Goal: Transaction & Acquisition: Purchase product/service

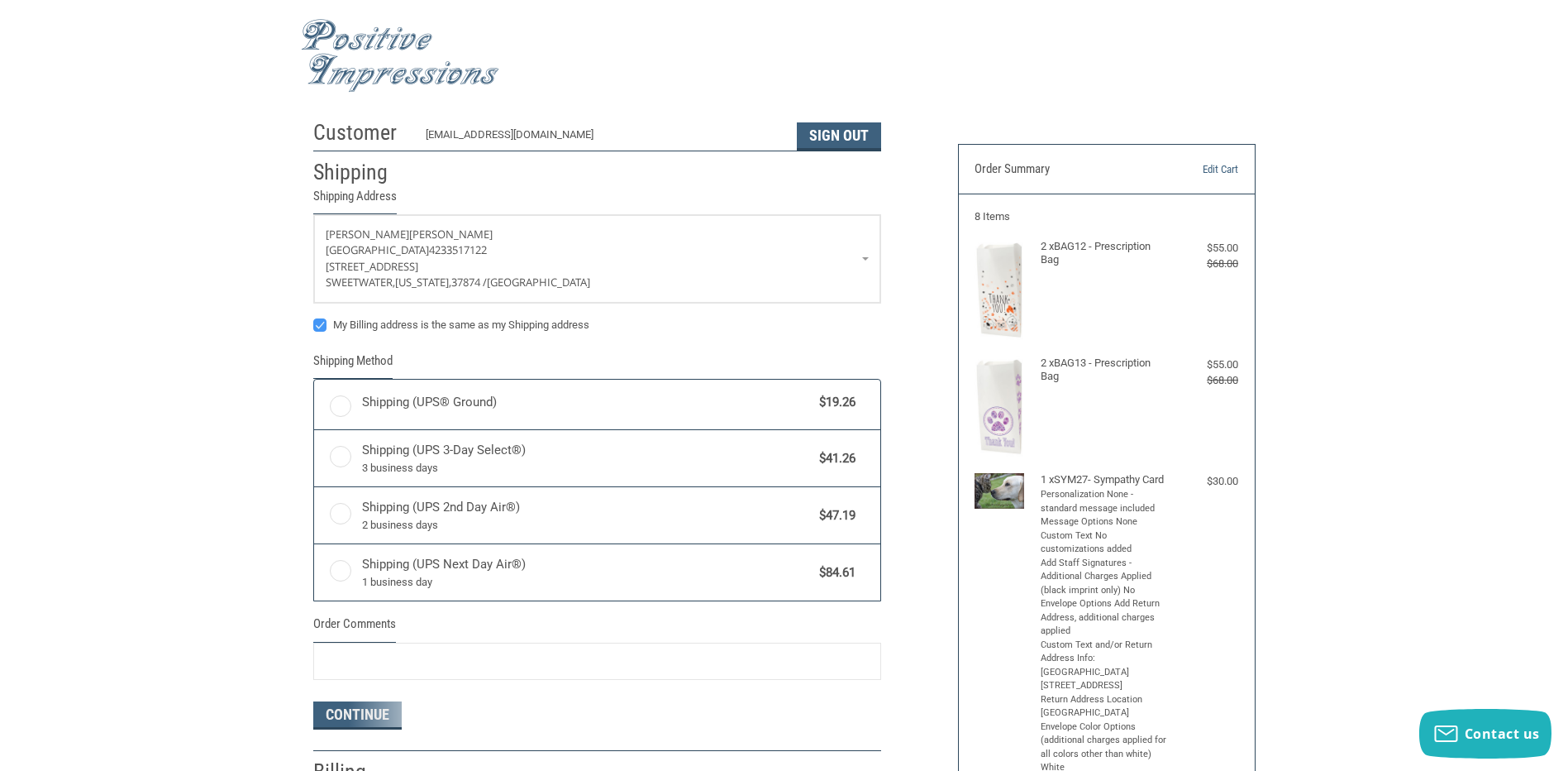
radio input "true"
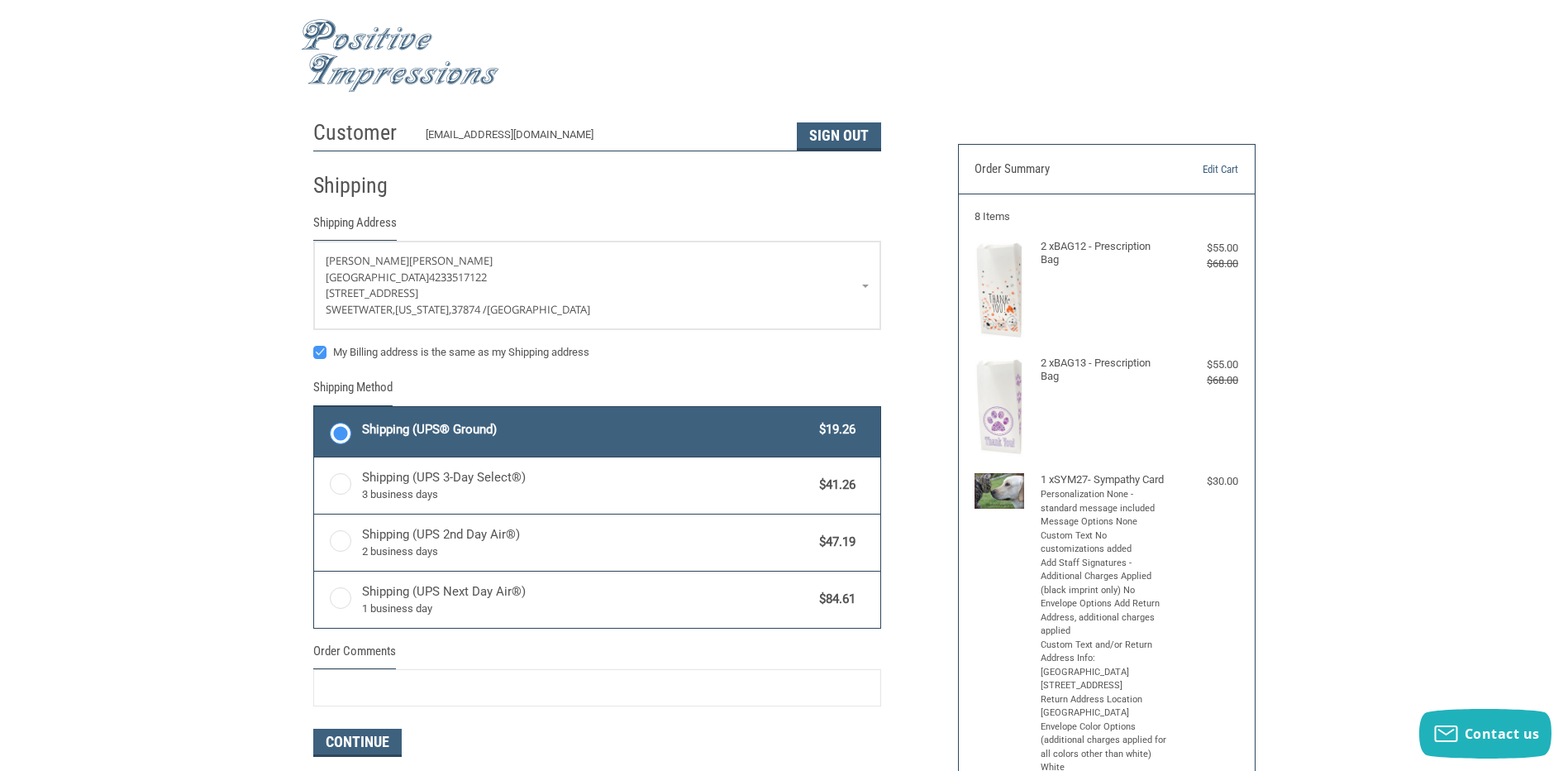
click at [331, 69] on img at bounding box center [400, 55] width 198 height 73
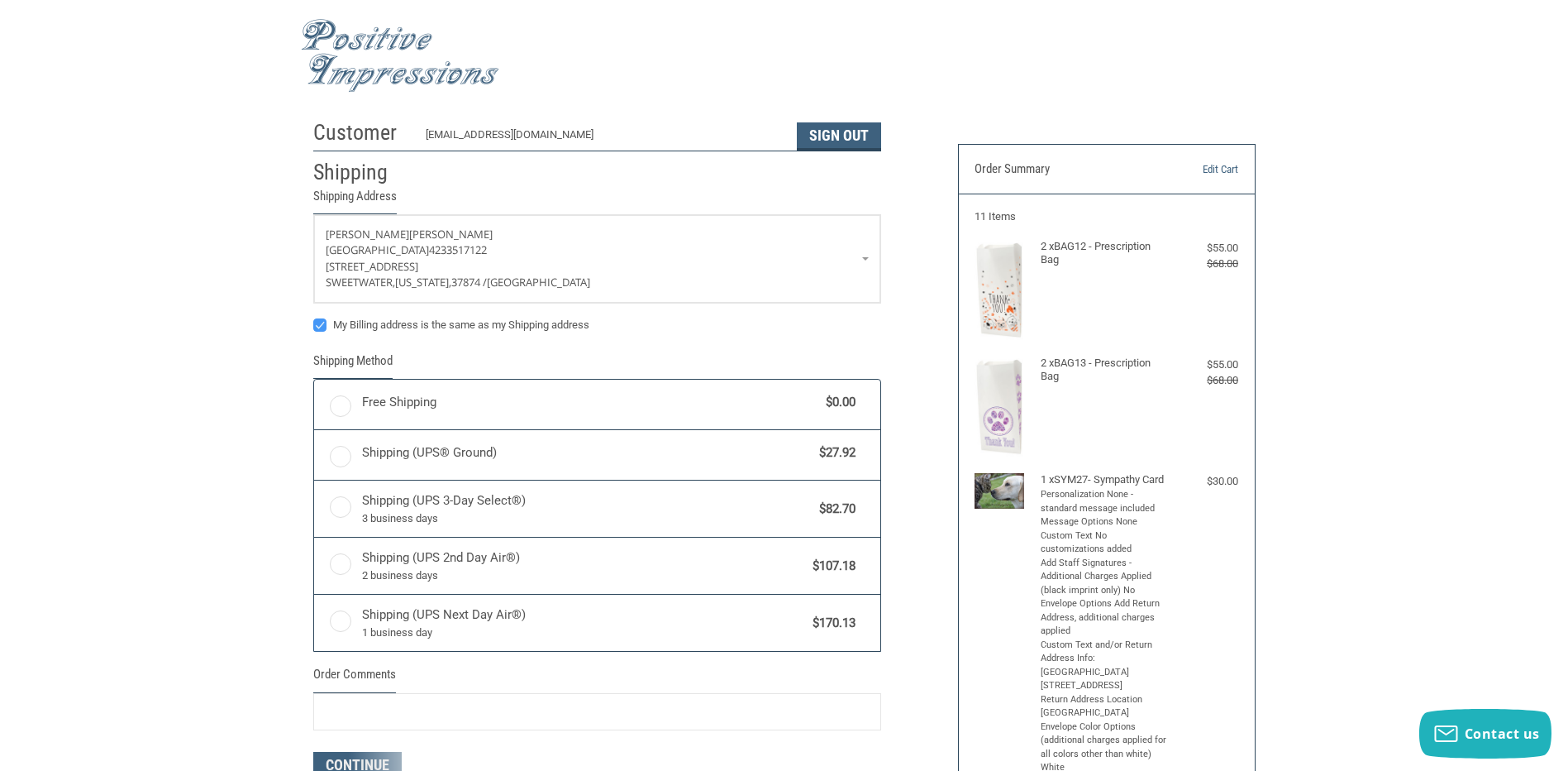
radio input "true"
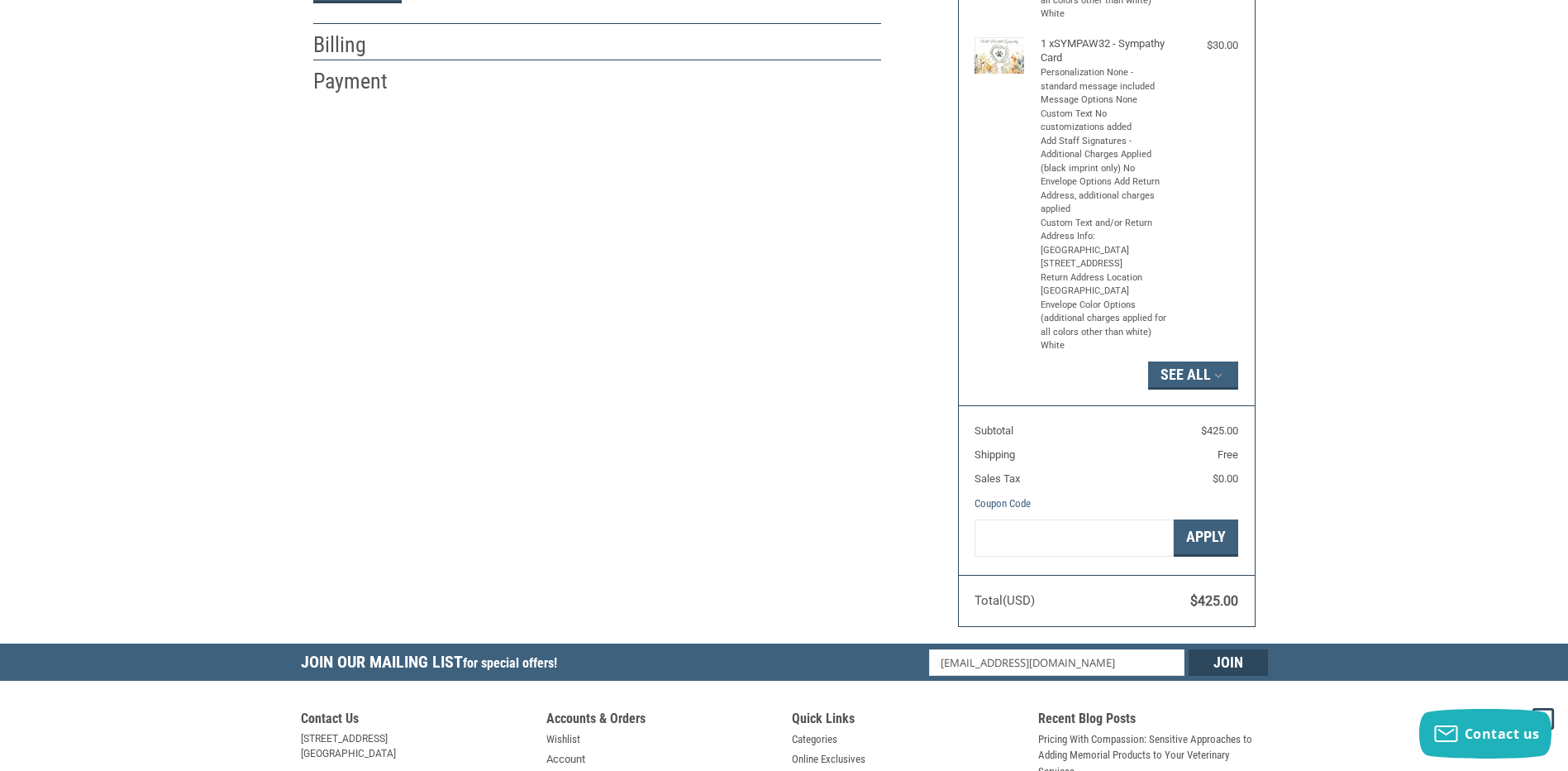
scroll to position [414, 0]
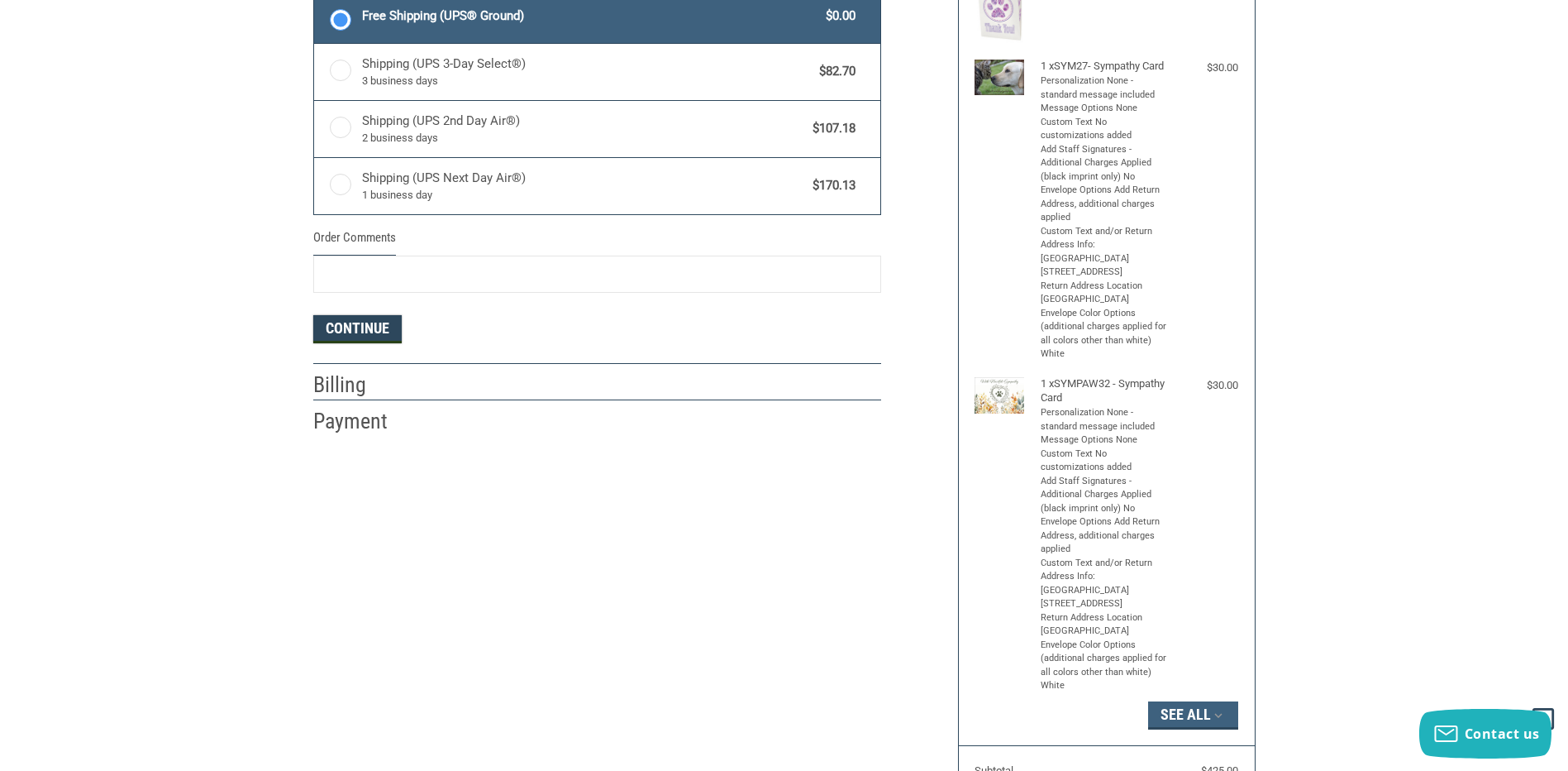
click at [368, 331] on button "Continue" at bounding box center [357, 329] width 89 height 28
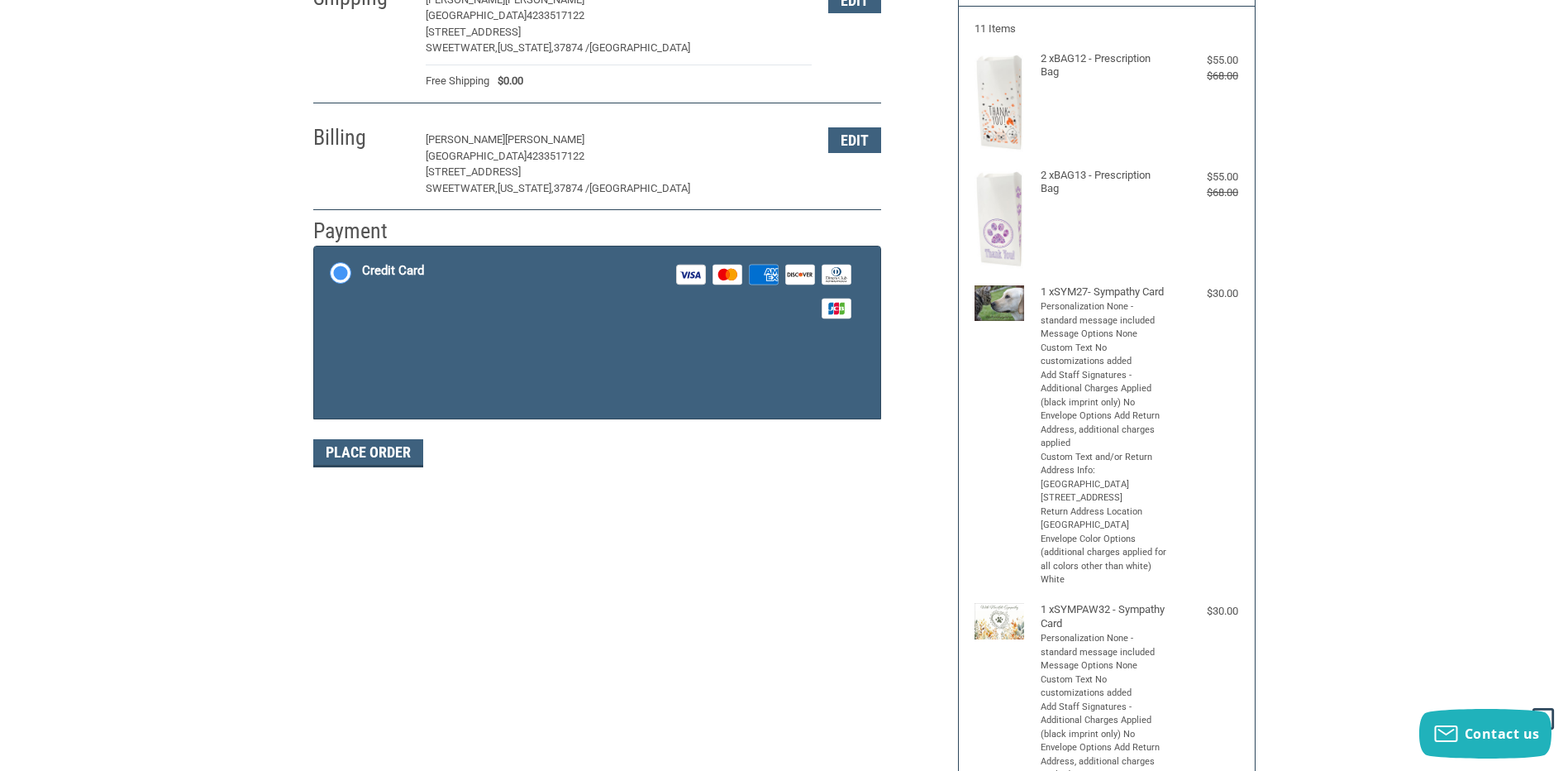
scroll to position [166, 0]
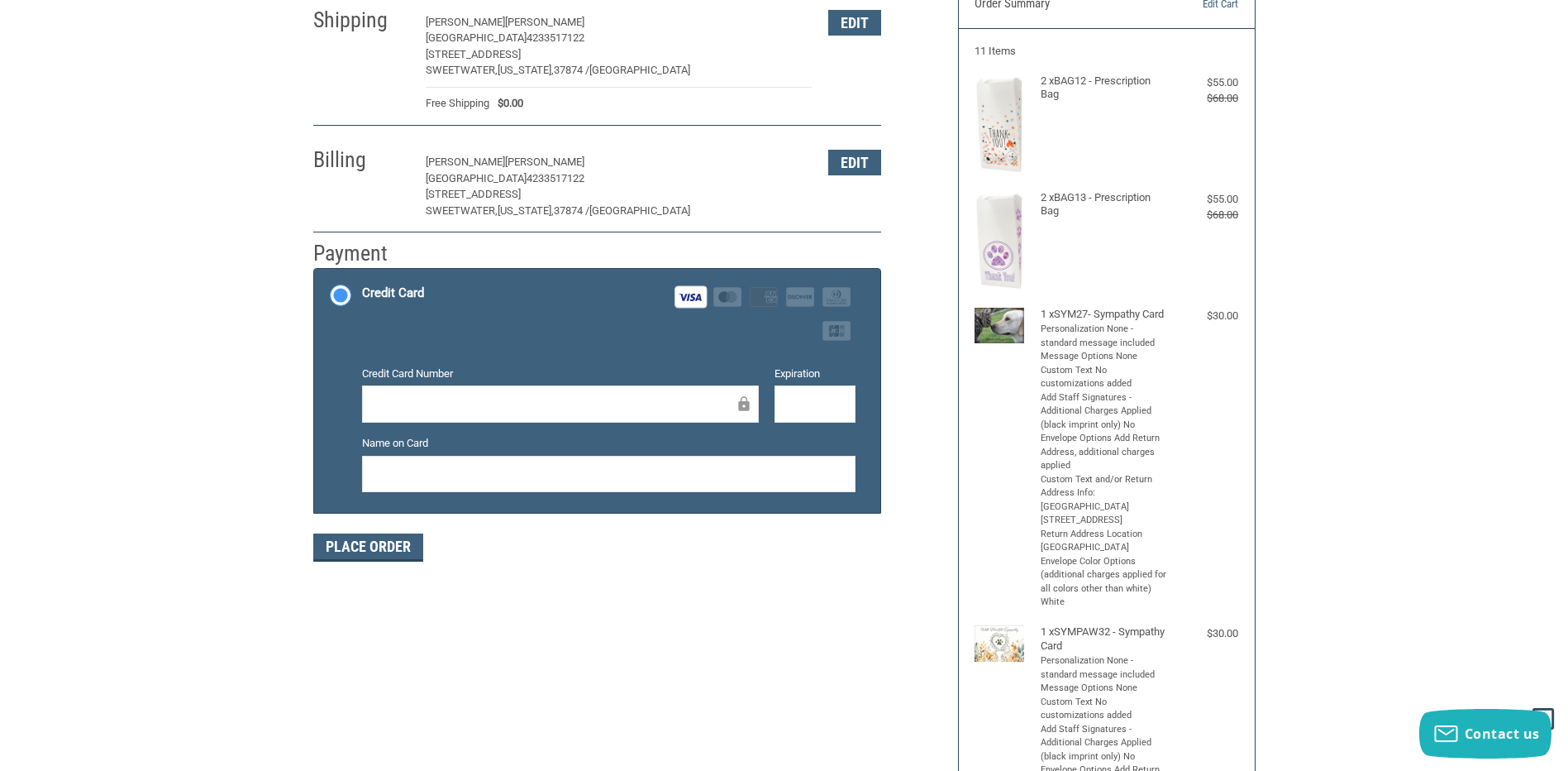
click at [827, 395] on iframe at bounding box center [815, 404] width 58 height 19
click at [795, 392] on div at bounding box center [815, 403] width 81 height 37
click at [702, 464] on div at bounding box center [609, 474] width 494 height 37
click at [352, 542] on button "Place Order" at bounding box center [368, 547] width 110 height 28
